Goal: Feedback & Contribution: Leave review/rating

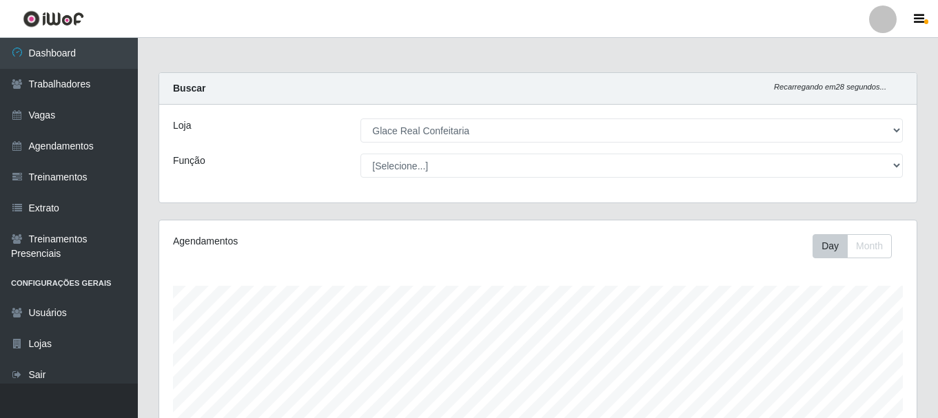
select select "445"
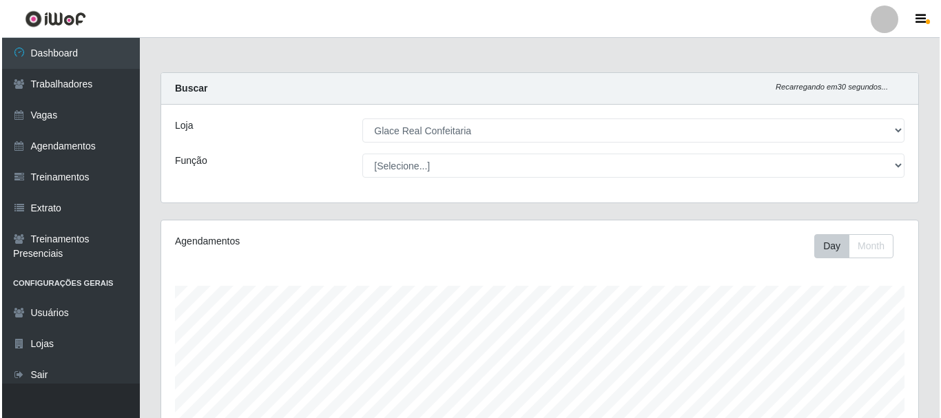
scroll to position [313, 0]
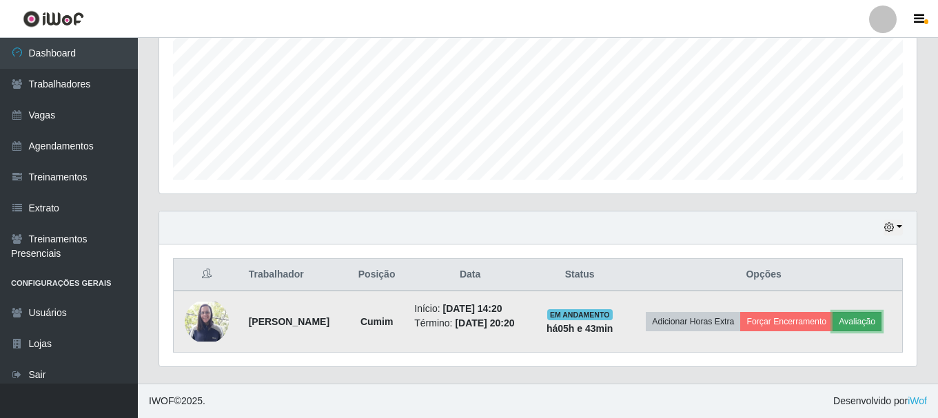
click at [858, 322] on button "Avaliação" at bounding box center [856, 321] width 49 height 19
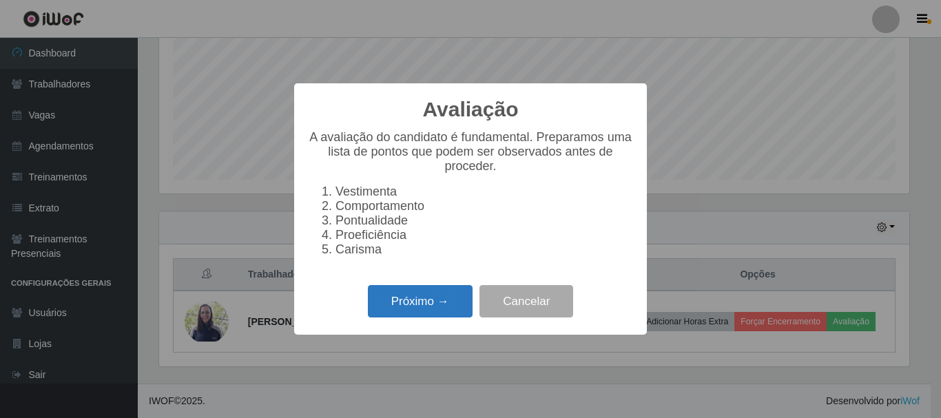
click at [437, 306] on button "Próximo →" at bounding box center [420, 301] width 105 height 32
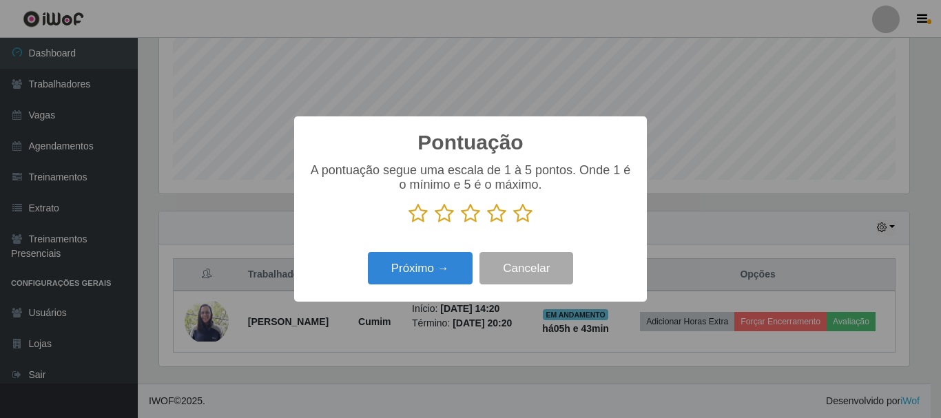
scroll to position [688814, 688350]
click at [523, 215] on icon at bounding box center [522, 213] width 19 height 21
click at [513, 224] on input "radio" at bounding box center [513, 224] width 0 height 0
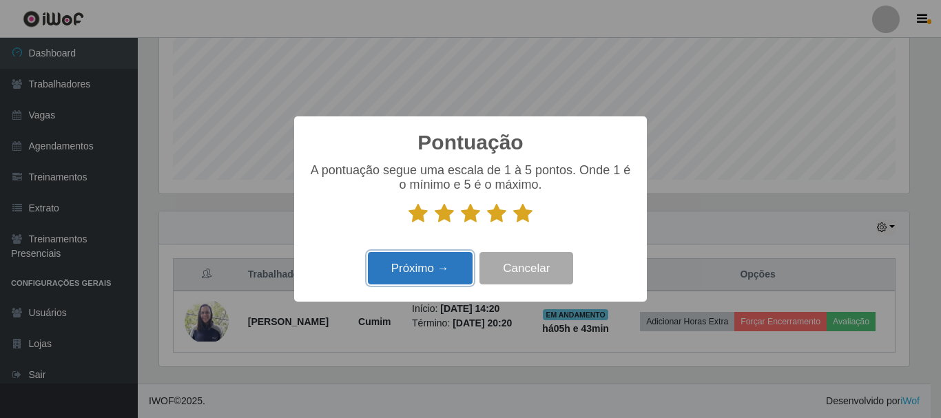
click at [436, 271] on button "Próximo →" at bounding box center [420, 268] width 105 height 32
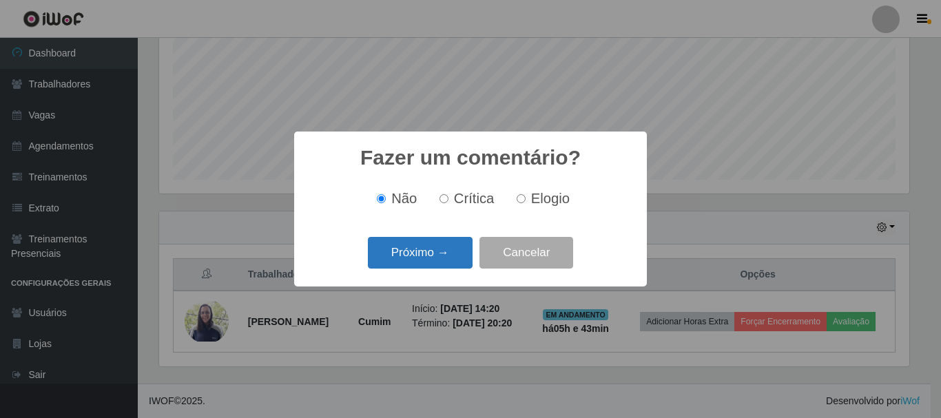
click at [436, 264] on button "Próximo →" at bounding box center [420, 253] width 105 height 32
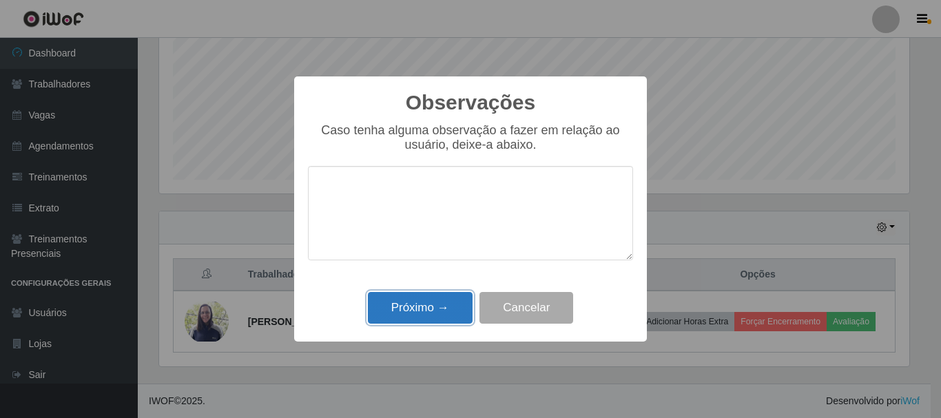
click at [415, 315] on button "Próximo →" at bounding box center [420, 308] width 105 height 32
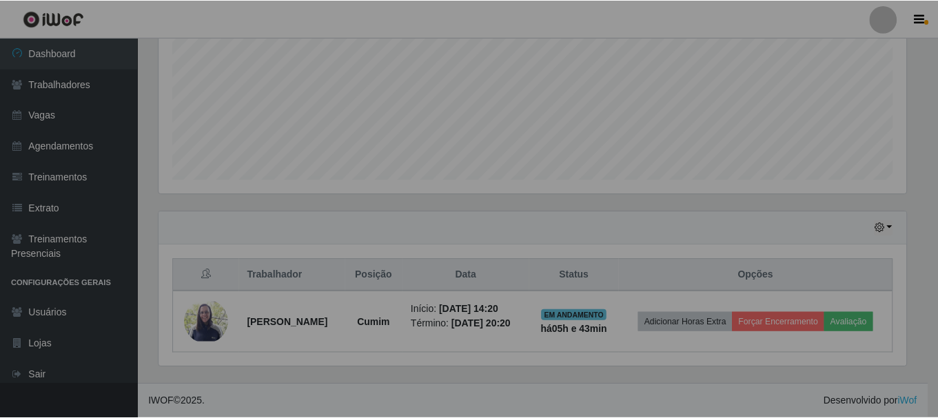
scroll to position [286, 757]
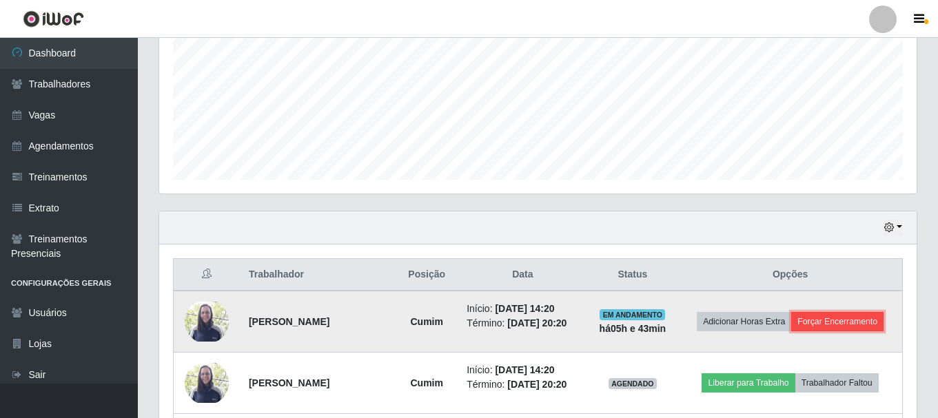
click at [804, 331] on button "Forçar Encerramento" at bounding box center [837, 321] width 92 height 19
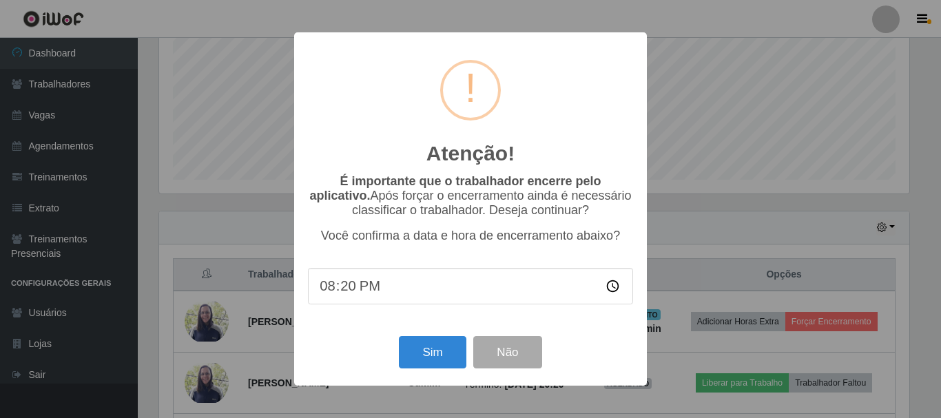
click at [349, 286] on input "20:20" at bounding box center [470, 286] width 325 height 37
click at [443, 356] on button "Sim" at bounding box center [432, 352] width 67 height 32
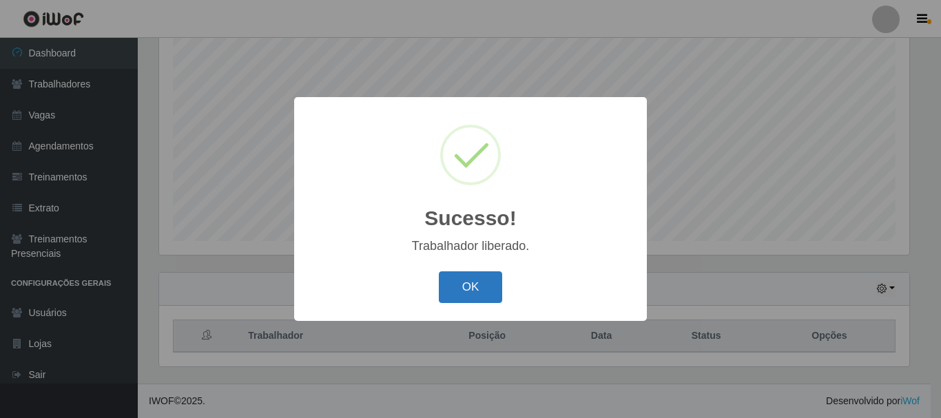
click at [493, 294] on button "OK" at bounding box center [471, 288] width 64 height 32
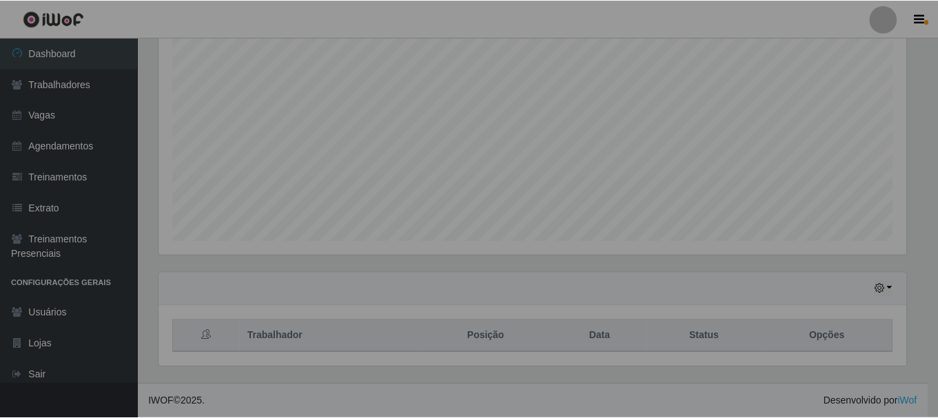
scroll to position [286, 757]
